Goal: Information Seeking & Learning: Learn about a topic

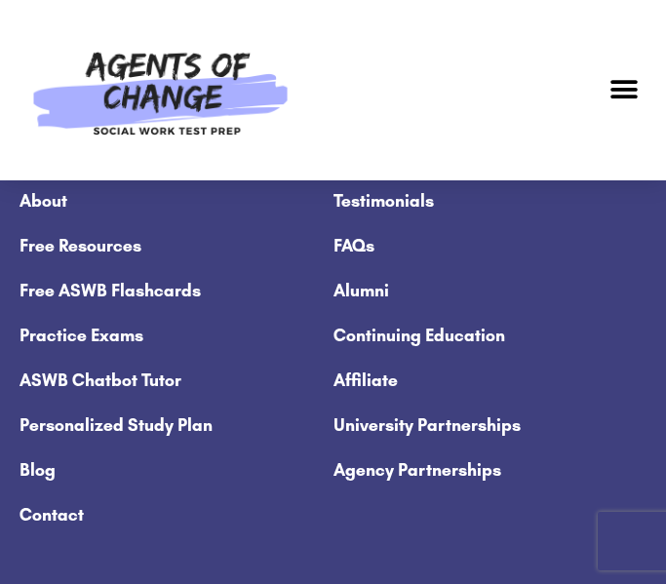
scroll to position [12553, 0]
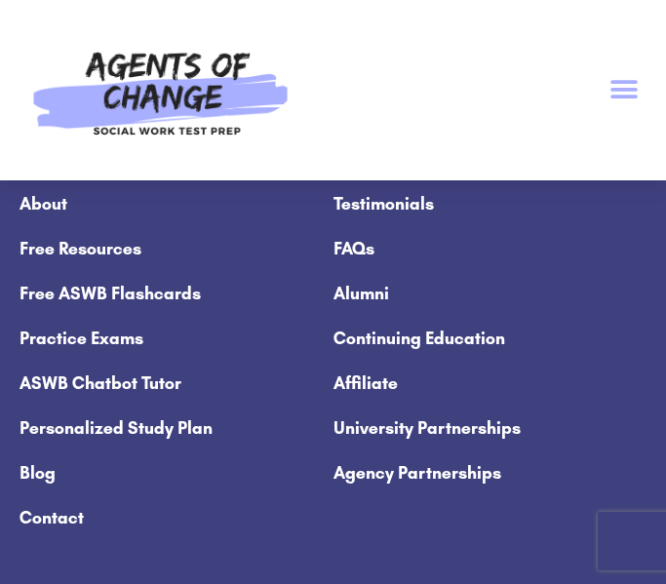
click at [626, 95] on icon "Menu Toggle" at bounding box center [623, 89] width 29 height 29
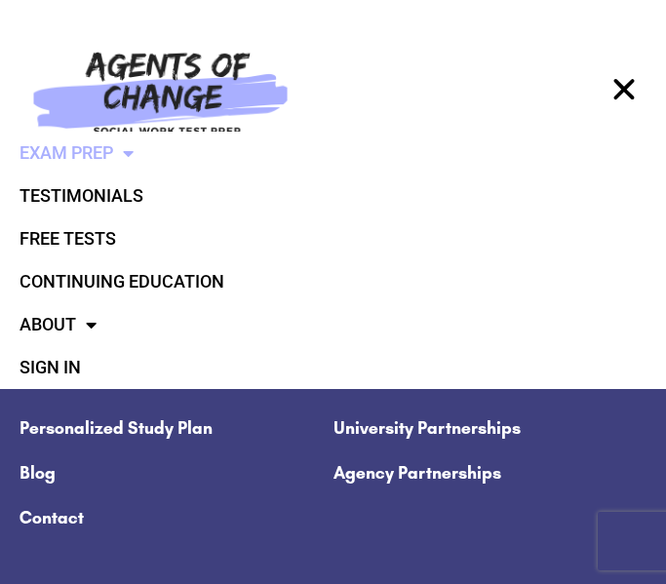
click at [130, 152] on span at bounding box center [123, 152] width 20 height 37
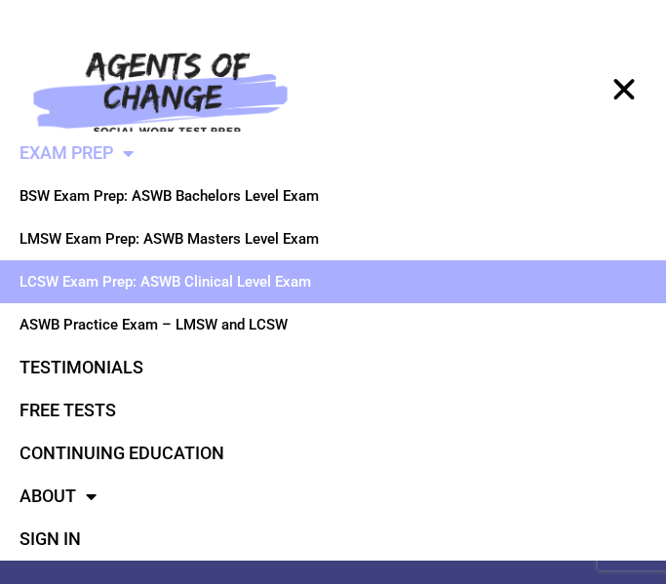
click at [216, 274] on link "LCSW Exam Prep: ASWB Clinical Level Exam" at bounding box center [333, 281] width 666 height 43
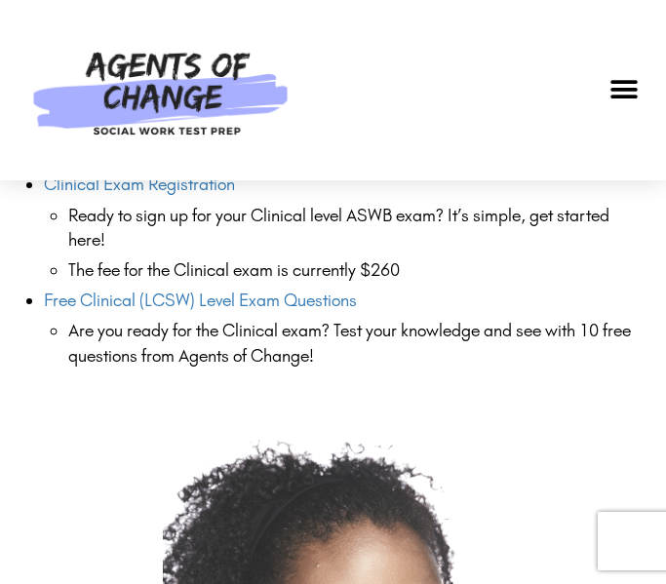
scroll to position [3273, 0]
